Goal: Use online tool/utility: Utilize a website feature to perform a specific function

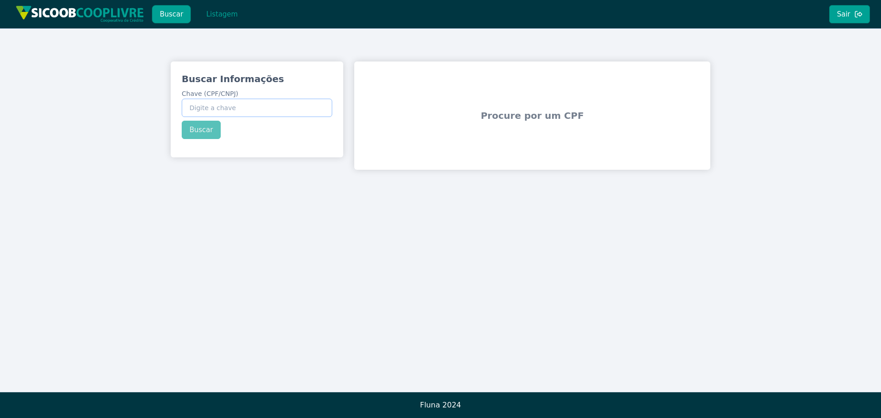
drag, startPoint x: 226, startPoint y: 110, endPoint x: 194, endPoint y: 44, distance: 73.5
click at [223, 91] on label "Chave (CPF/CNPJ)" at bounding box center [257, 103] width 150 height 28
click at [223, 99] on input "Chave (CPF/CNPJ)" at bounding box center [257, 108] width 150 height 18
paste input "15.658.275/0001-9"
type input "15.658.275/0001-9"
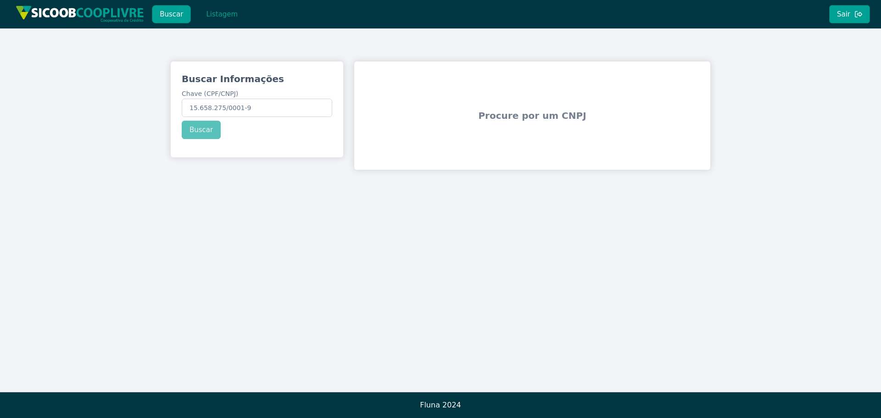
click at [203, 132] on div "Buscar Informações Chave (CPF/CNPJ) 15.658.275/0001-9 Buscar" at bounding box center [257, 105] width 173 height 89
click at [196, 128] on div "Buscar Informações Chave (CPF/CNPJ) 15.658.275/0001-9 Buscar" at bounding box center [257, 105] width 173 height 89
click at [190, 109] on input "15.658.275/0001-9" at bounding box center [257, 108] width 150 height 18
click at [170, 13] on button "Buscar" at bounding box center [171, 14] width 39 height 18
click at [199, 125] on div "Buscar Informações Chave (CPF/CNPJ) 15.658.275/0001-9 Buscar" at bounding box center [257, 105] width 173 height 89
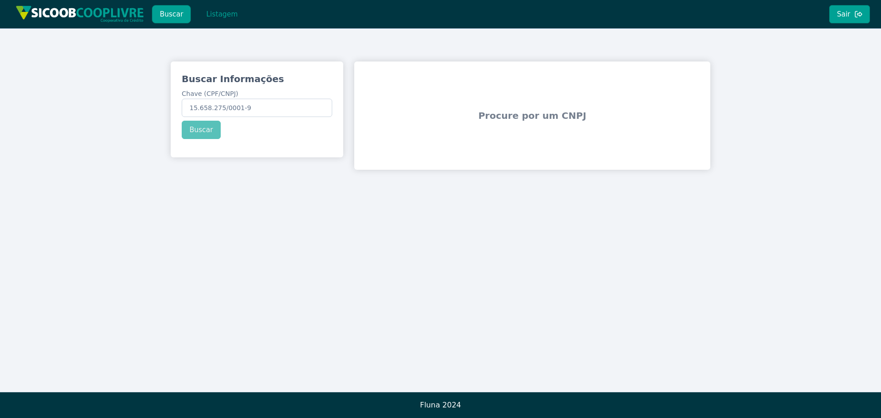
click at [200, 126] on div "Buscar Informações Chave (CPF/CNPJ) 15.658.275/0001-9 Buscar" at bounding box center [257, 105] width 173 height 89
drag, startPoint x: 176, startPoint y: 17, endPoint x: 181, endPoint y: 17, distance: 5.1
click at [177, 17] on button "Buscar" at bounding box center [171, 14] width 39 height 18
click at [221, 14] on button "Listagem" at bounding box center [221, 14] width 47 height 18
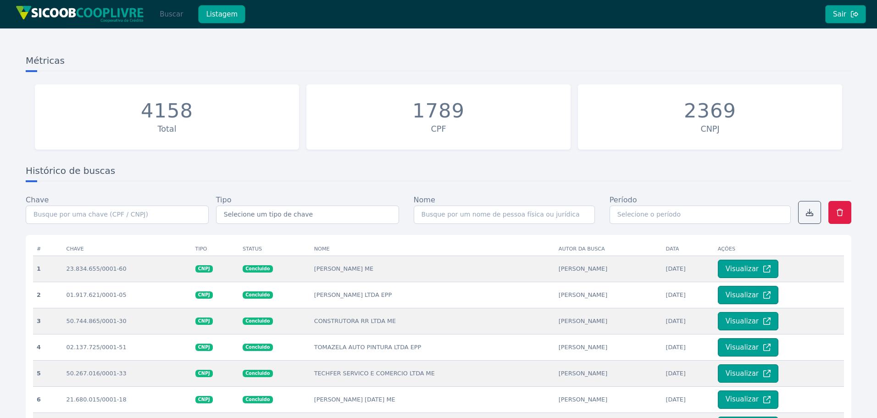
click at [168, 15] on button "Buscar" at bounding box center [171, 14] width 39 height 18
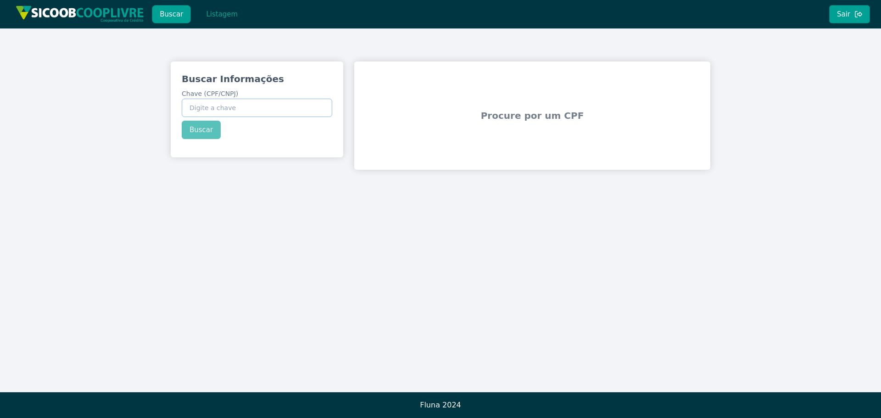
click at [237, 108] on input "Chave (CPF/CNPJ)" at bounding box center [257, 108] width 150 height 18
drag, startPoint x: 214, startPoint y: 103, endPoint x: 209, endPoint y: 89, distance: 14.7
click at [212, 98] on label "Chave (CPF/CNPJ)" at bounding box center [257, 103] width 150 height 28
click at [212, 99] on input "Chave (CPF/CNPJ)" at bounding box center [257, 108] width 150 height 18
paste input "15.658.275/0001-94"
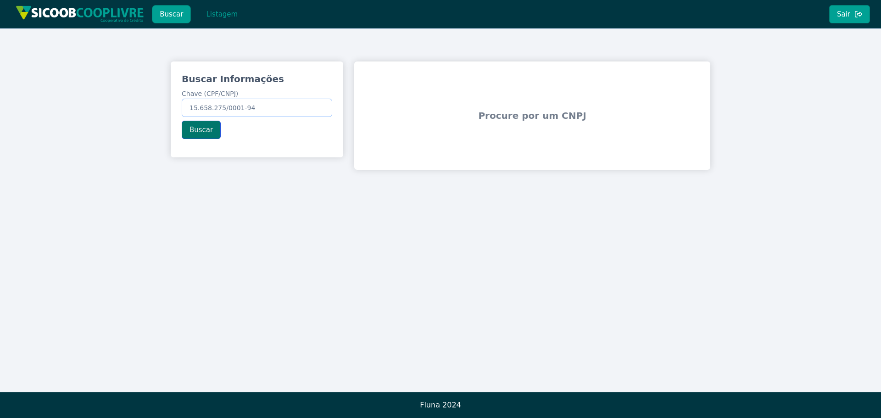
type input "15.658.275/0001-94"
click at [208, 131] on button "Buscar" at bounding box center [201, 130] width 39 height 18
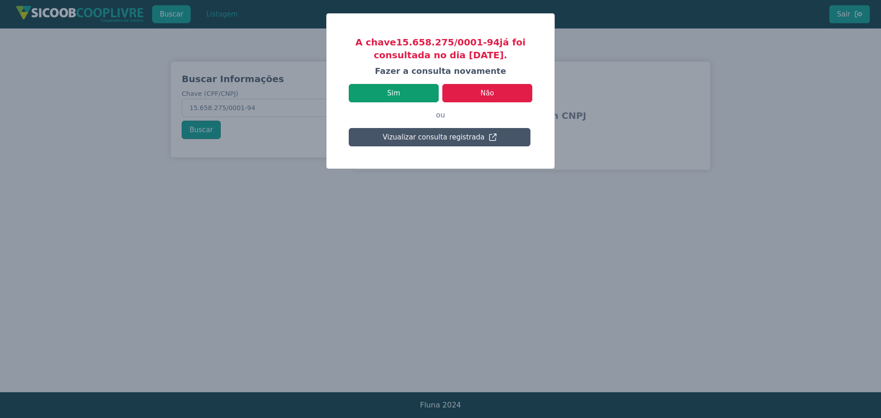
click at [399, 92] on button "Sim" at bounding box center [394, 93] width 90 height 18
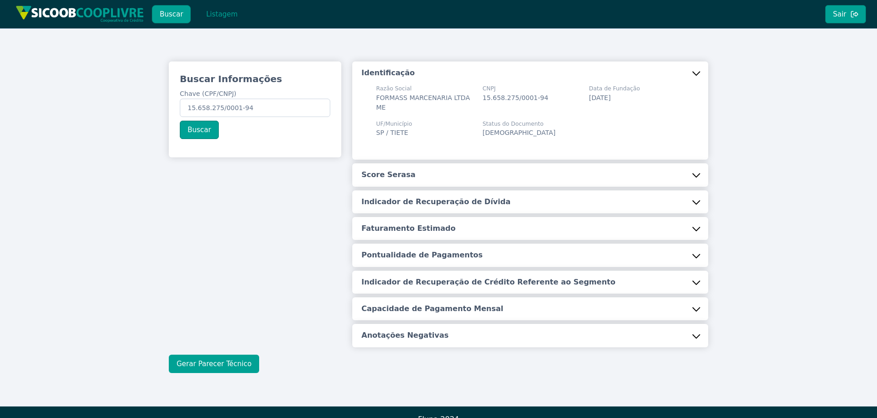
click at [220, 362] on button "Gerar Parecer Técnico" at bounding box center [214, 364] width 90 height 18
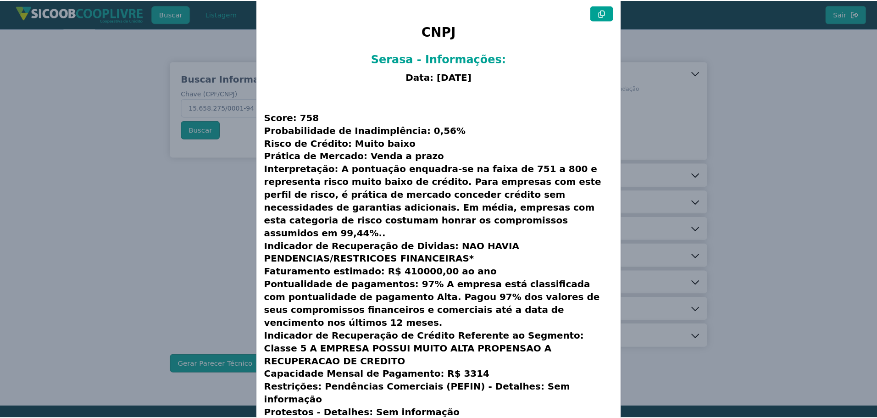
scroll to position [23, 0]
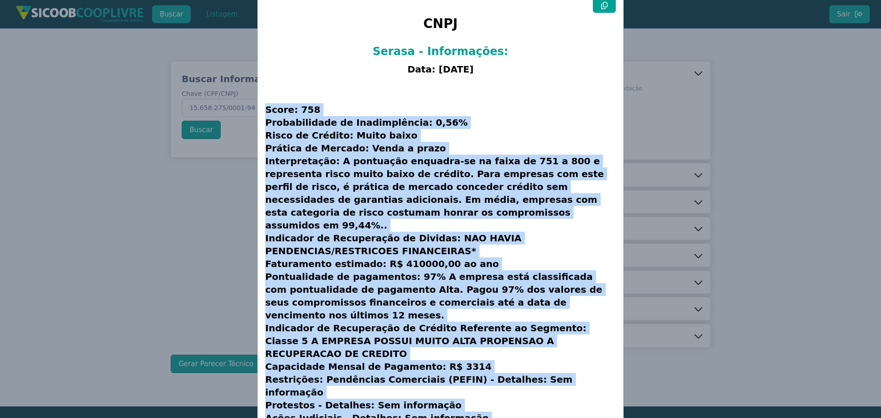
drag, startPoint x: 264, startPoint y: 107, endPoint x: 533, endPoint y: 329, distance: 348.7
click at [571, 404] on div "CNPJ Serasa - Informações: Data: [DATE] Score: 758 Probabilidade de Inadimplênc…" at bounding box center [440, 222] width 365 height 465
copy h3 "Lorem: 978 Ipsumdolorsit am Consecteturad: 1,72% Elits do Eiusmod: Tempo incid …"
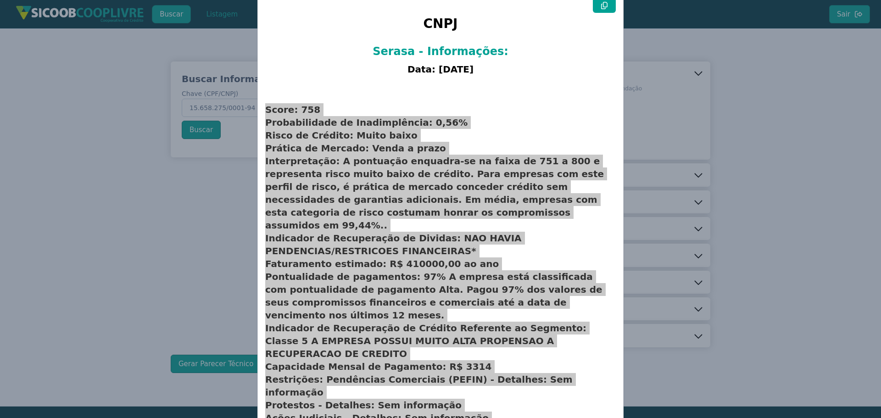
click at [156, 235] on modal-container "CNPJ Serasa - Informações: Data: [DATE] Score: 758 Probabilidade de Inadimplênc…" at bounding box center [440, 209] width 881 height 418
